Goal: Use online tool/utility: Utilize a website feature to perform a specific function

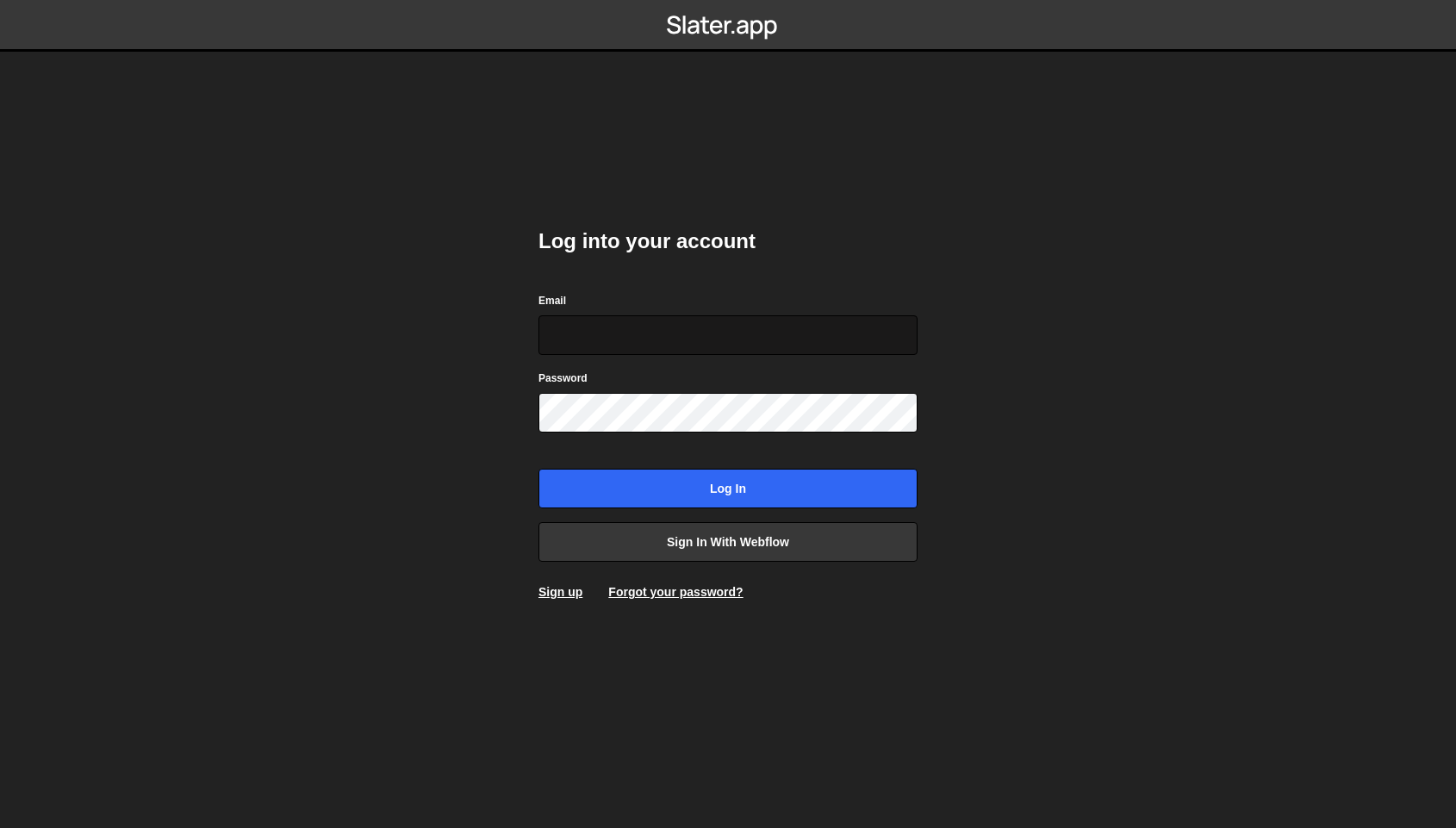
click at [672, 348] on input "Email" at bounding box center [727, 335] width 379 height 39
click at [672, 346] on input "Email" at bounding box center [727, 335] width 379 height 39
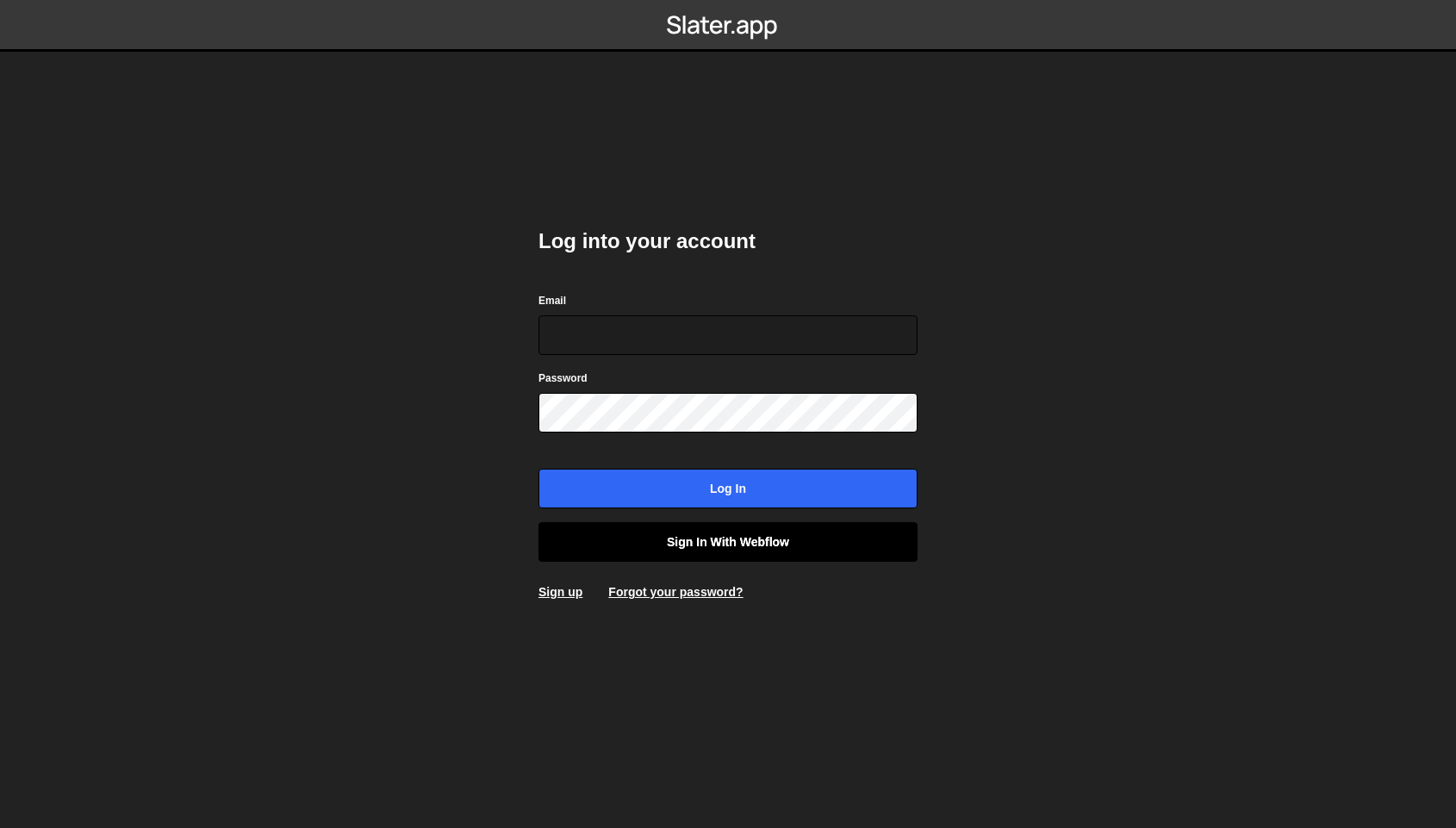
click at [648, 542] on link "Sign in with Webflow" at bounding box center [727, 542] width 379 height 39
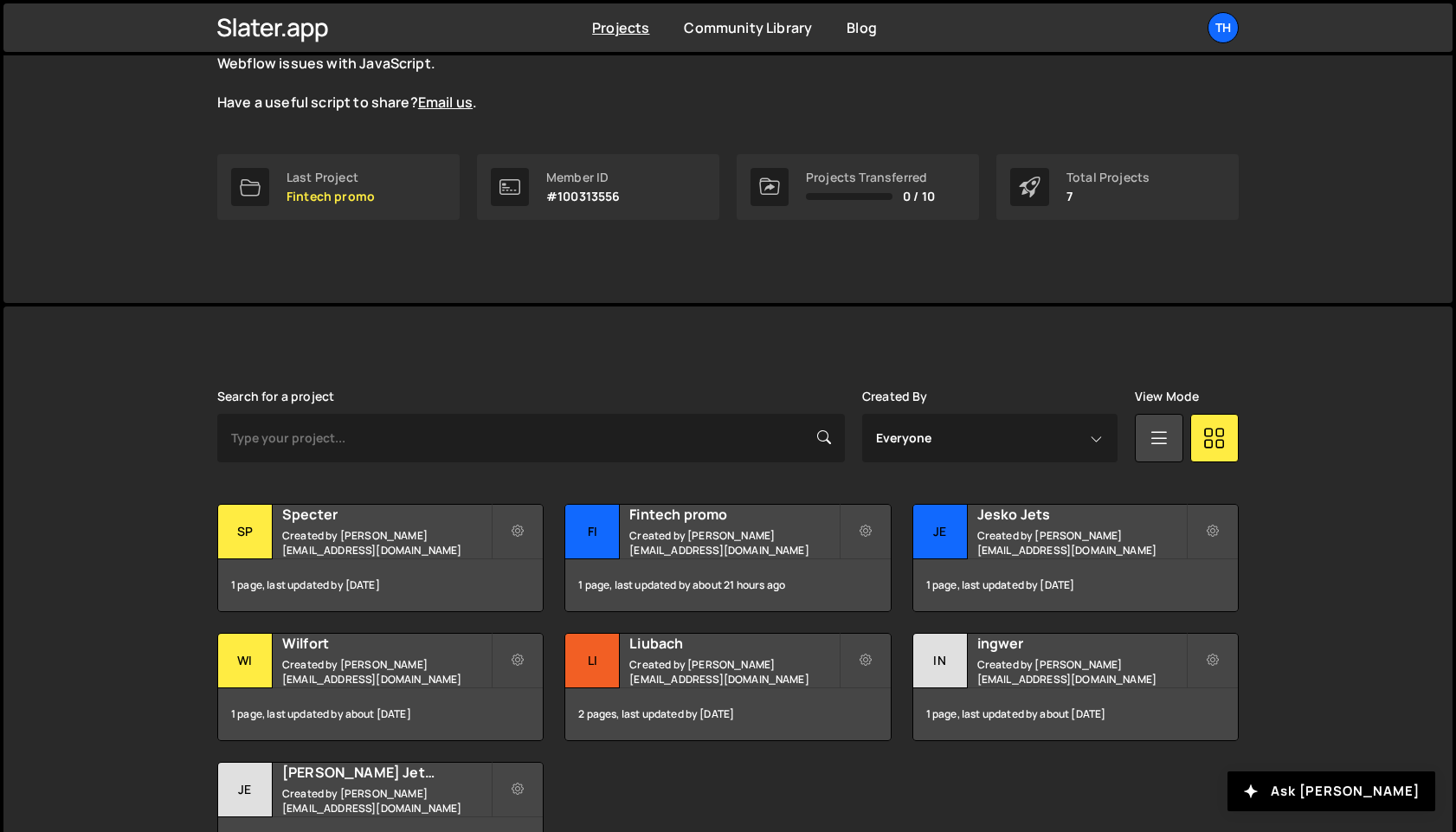
scroll to position [317, 0]
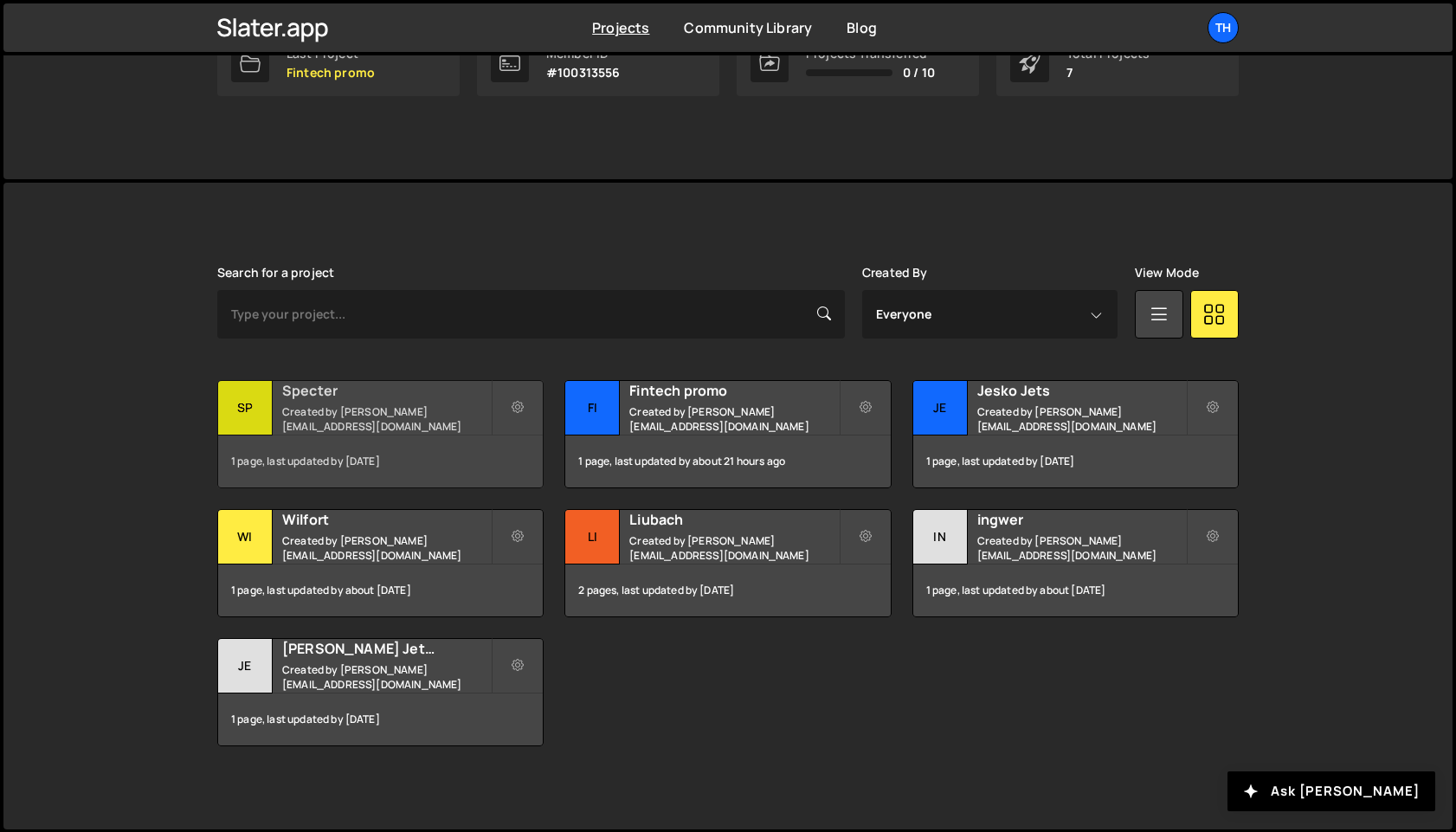
click at [424, 428] on small "Created by [PERSON_NAME][EMAIL_ADDRESS][DOMAIN_NAME]" at bounding box center [387, 418] width 209 height 30
click at [415, 409] on small "Created by [PERSON_NAME][EMAIL_ADDRESS][DOMAIN_NAME]" at bounding box center [387, 418] width 209 height 30
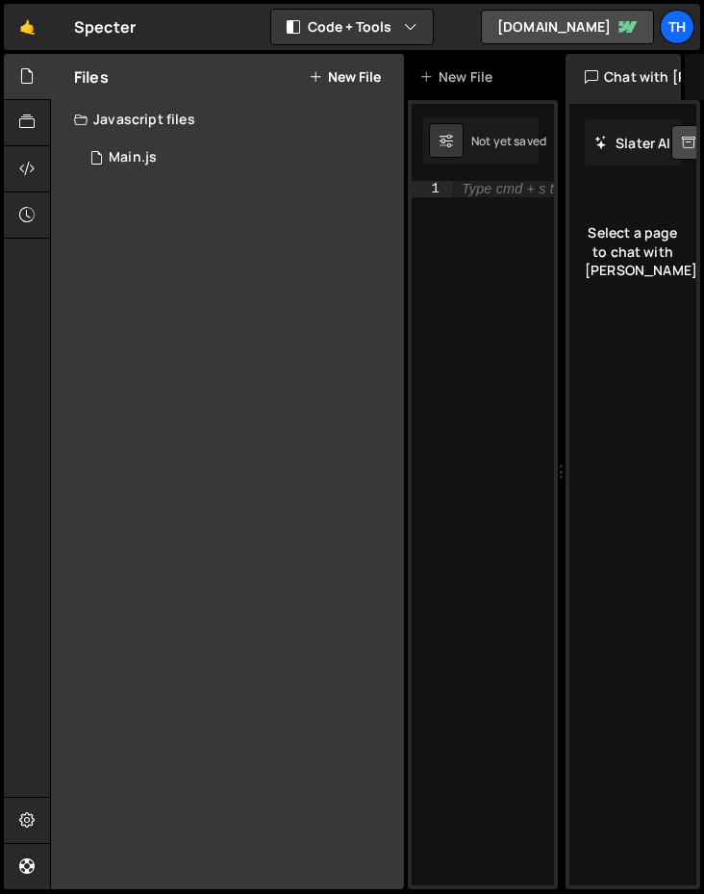
drag, startPoint x: 410, startPoint y: 269, endPoint x: 226, endPoint y: 261, distance: 184.0
click at [410, 269] on div "1 Type cmd + s to save your Javascript file. הההההההההההההההההההההההההההההההההה…" at bounding box center [483, 494] width 150 height 789
click at [38, 74] on div at bounding box center [27, 77] width 47 height 46
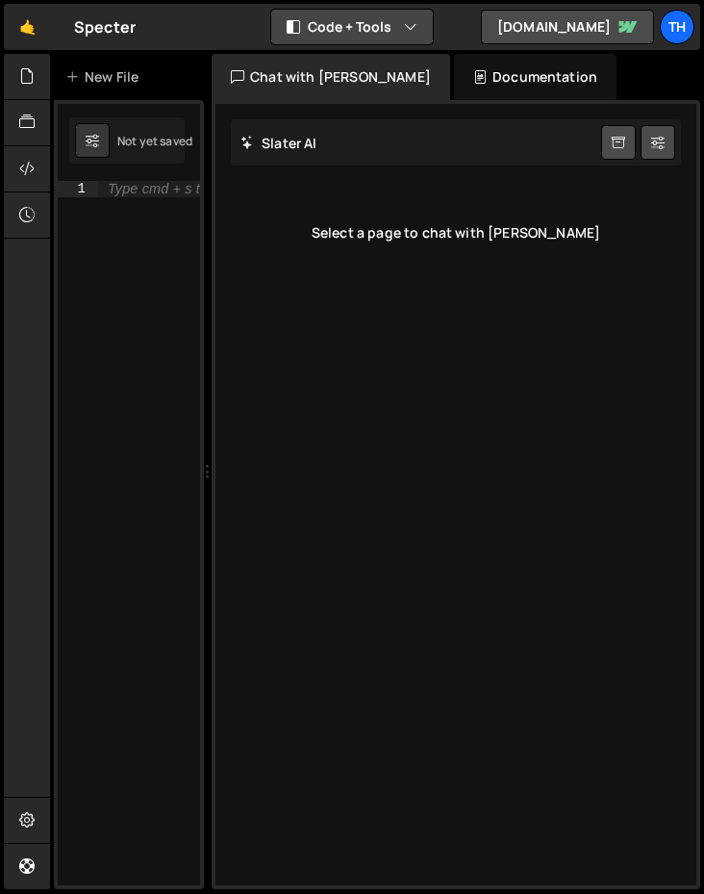
click at [310, 26] on button "Code + Tools" at bounding box center [352, 27] width 162 height 35
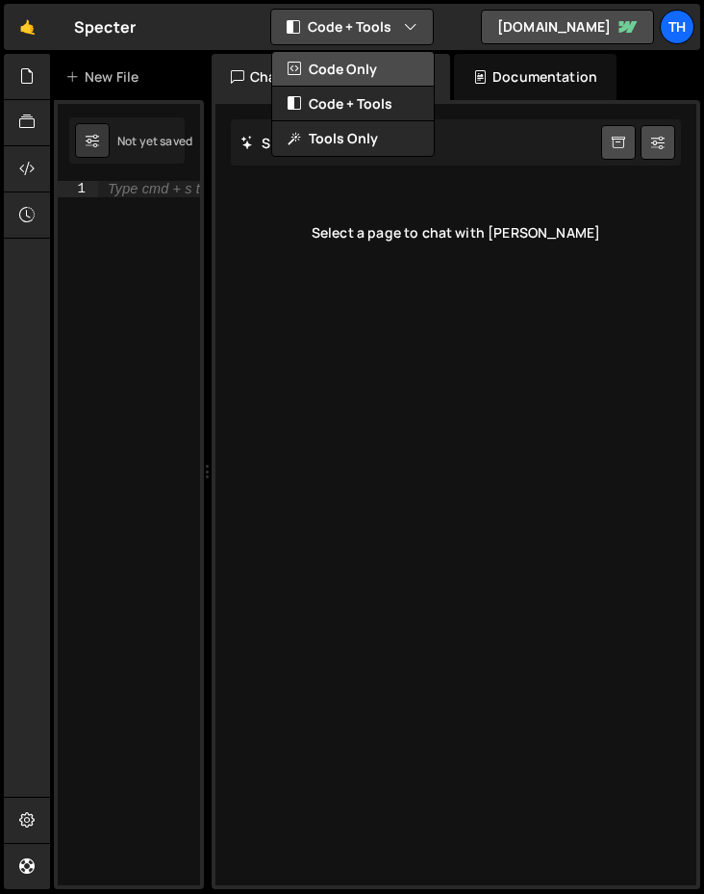
click at [322, 67] on button "Code Only" at bounding box center [353, 69] width 162 height 35
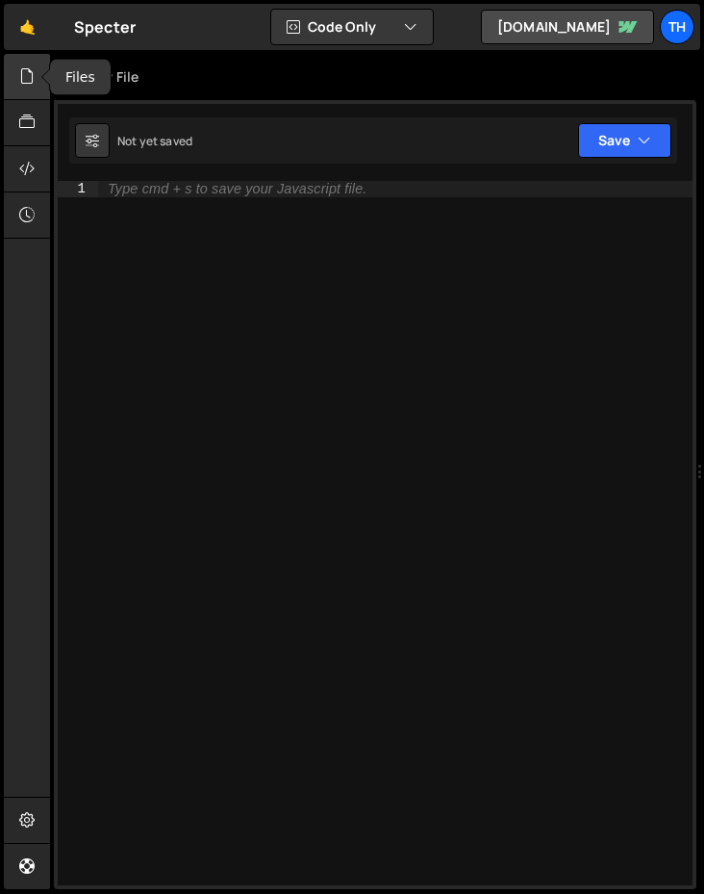
click at [34, 76] on icon at bounding box center [26, 75] width 15 height 21
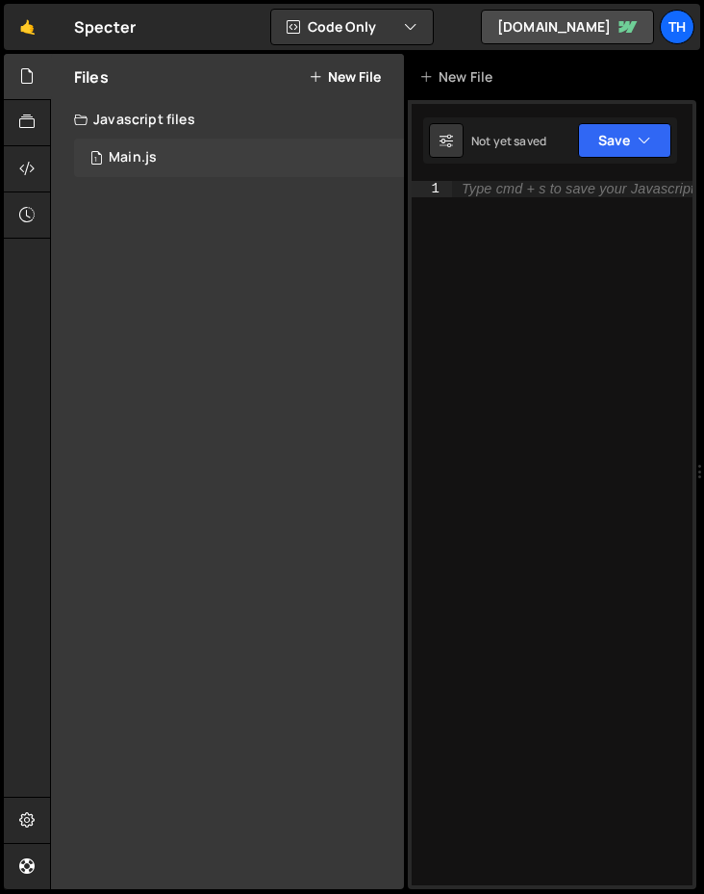
click at [97, 162] on span "1" at bounding box center [96, 159] width 12 height 15
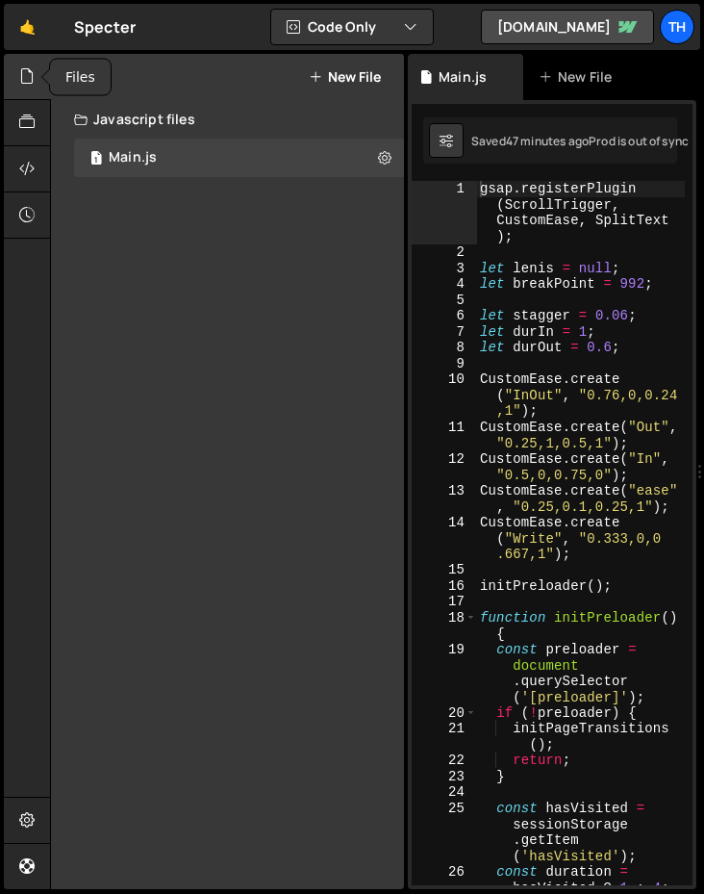
click at [27, 85] on icon at bounding box center [26, 75] width 15 height 21
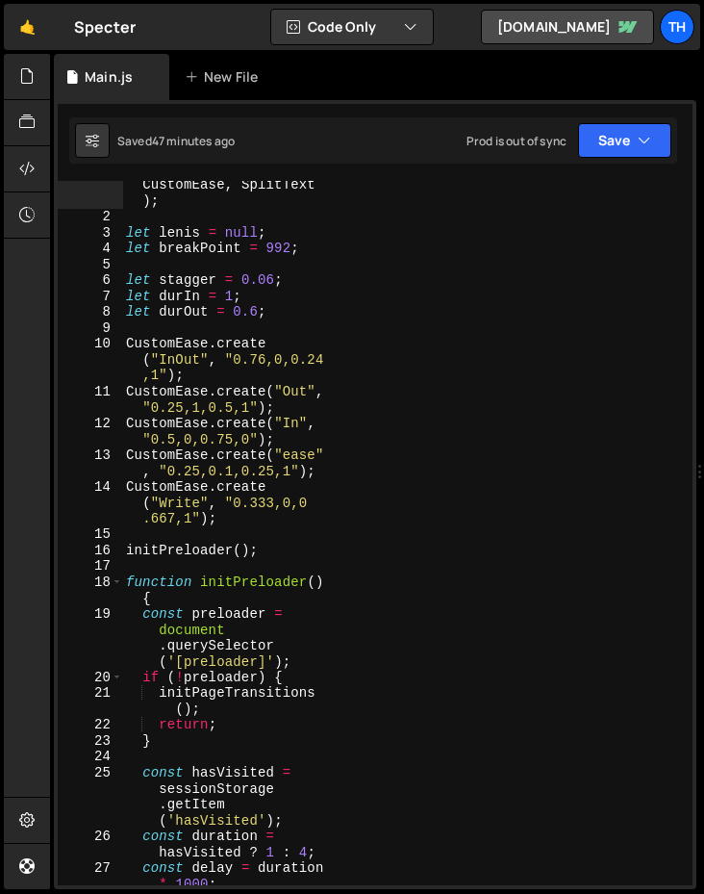
scroll to position [26, 0]
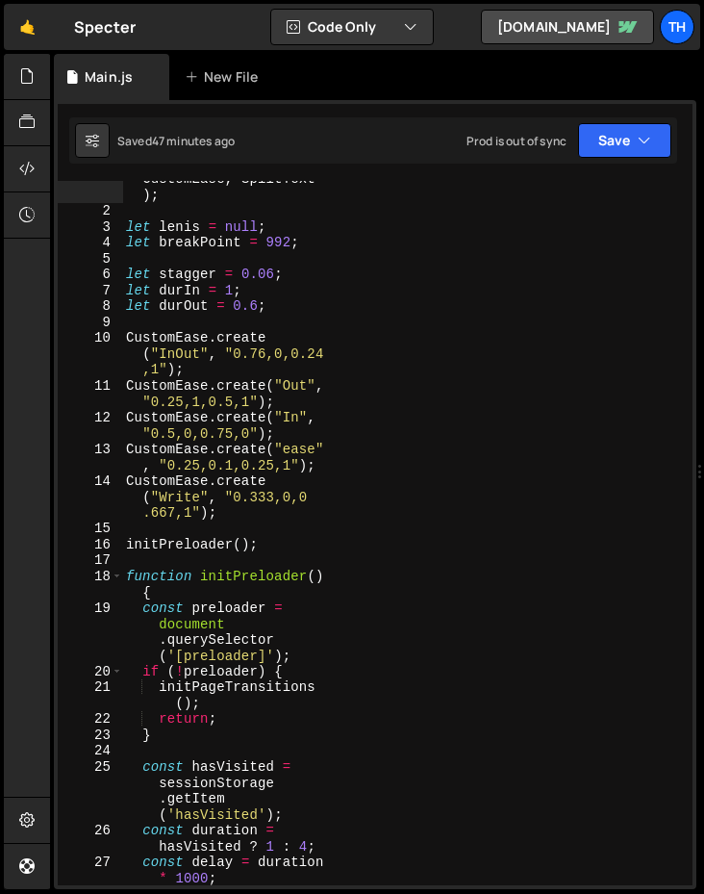
type textarea "let lenis = null;"
click at [168, 219] on div "gsap . registerPlugin ( ScrollTrigger , CustomEase , SplitText ) ; let lenis = …" at bounding box center [403, 532] width 563 height 784
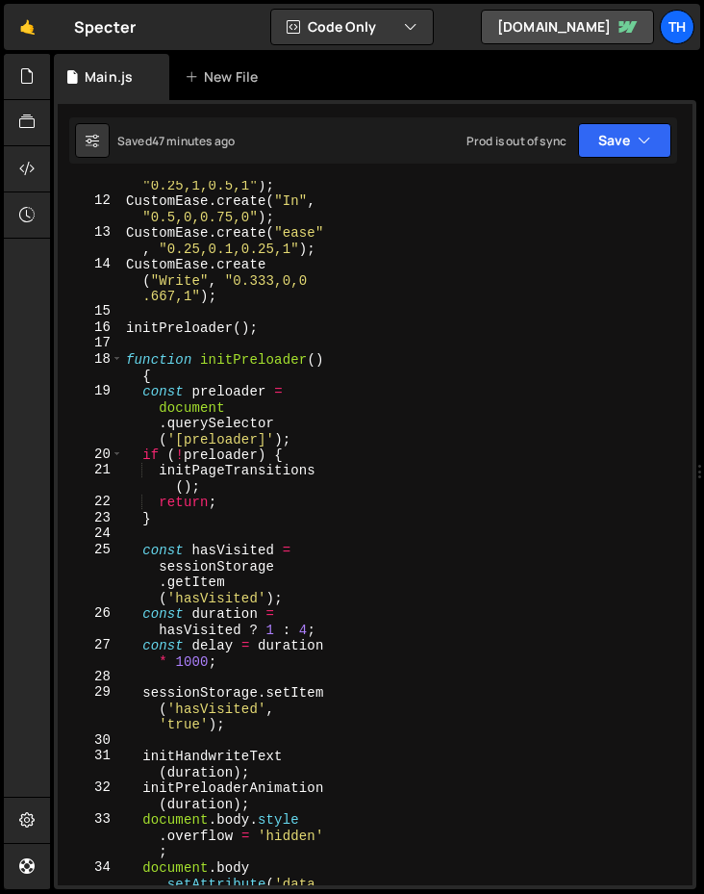
scroll to position [165, 0]
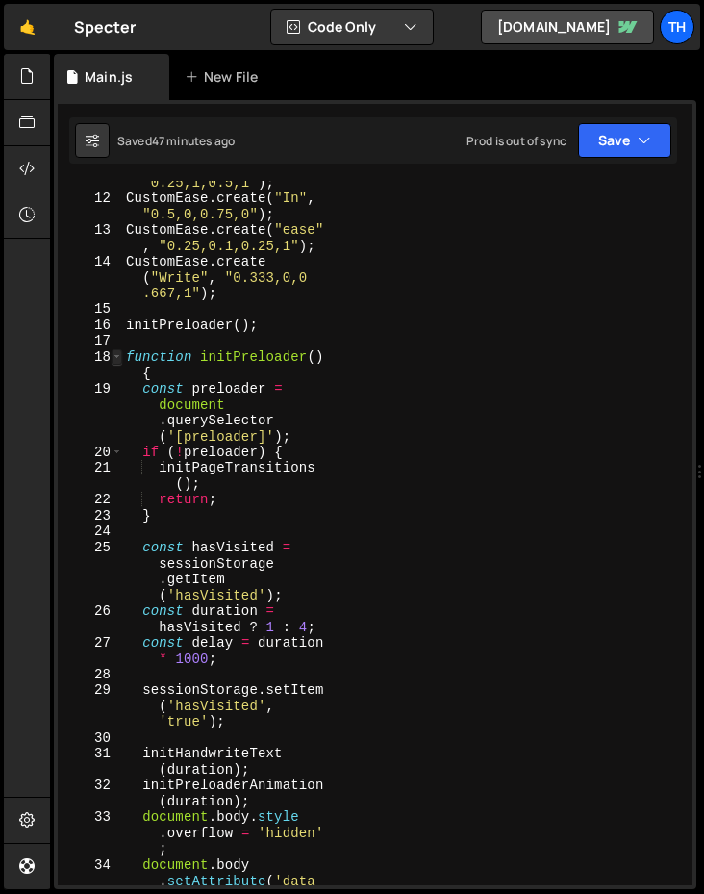
click at [119, 354] on span at bounding box center [117, 357] width 11 height 16
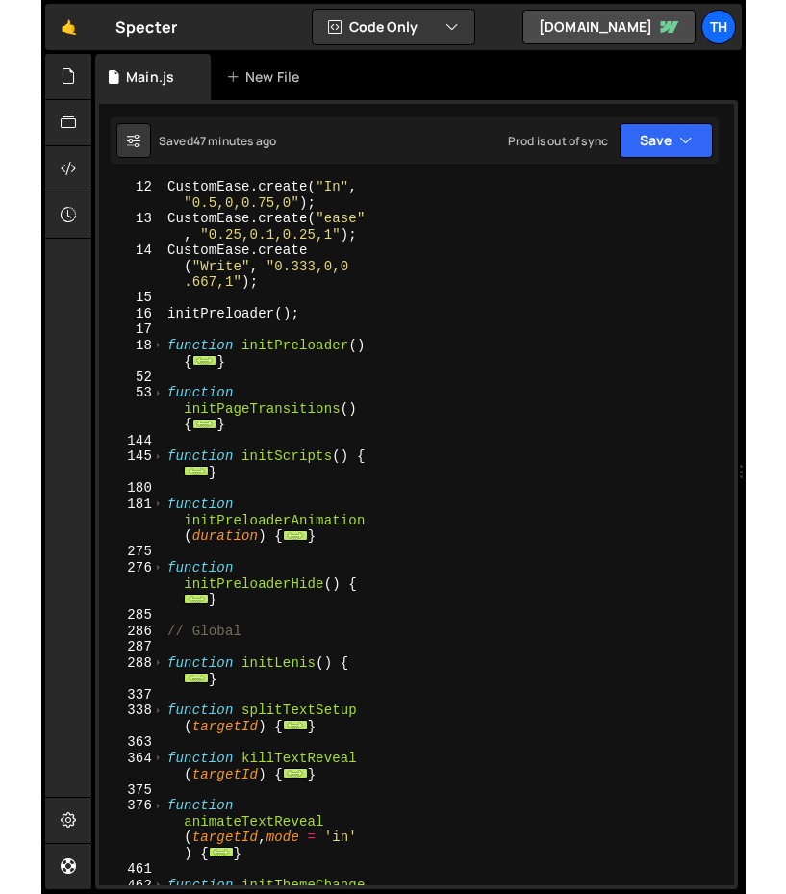
scroll to position [177, 0]
